Goal: Navigation & Orientation: Go to known website

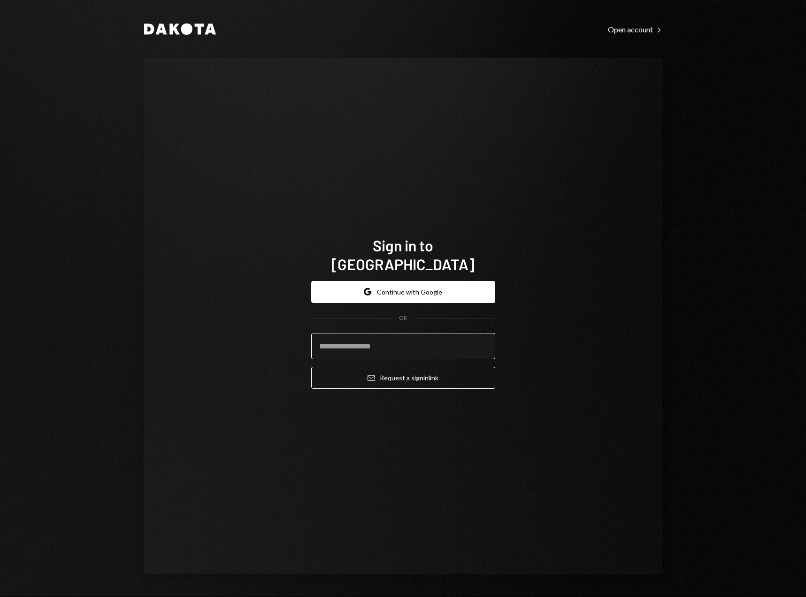
click at [384, 334] on input "email" at bounding box center [403, 346] width 184 height 26
click at [482, 341] on keeper-lock "Open Keeper Popup" at bounding box center [481, 346] width 11 height 11
type input "**********"
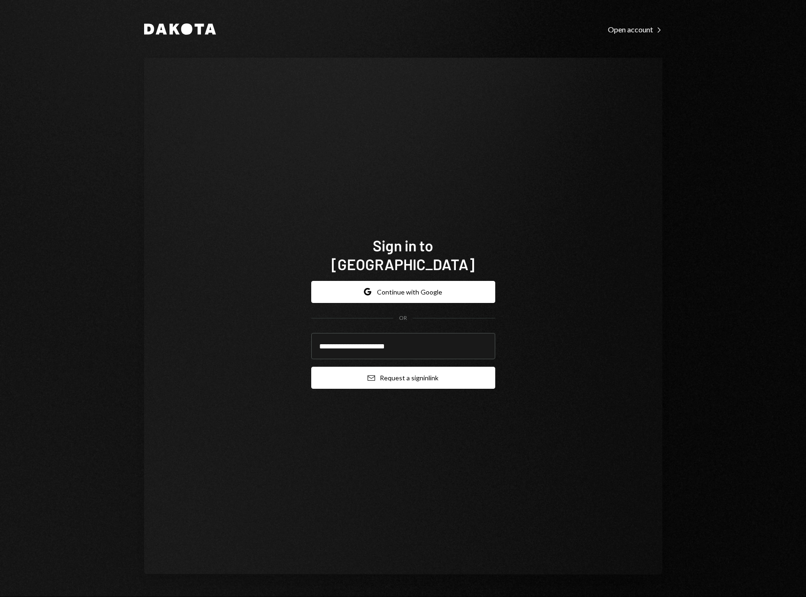
click at [420, 372] on button "Email Request a sign in link" at bounding box center [403, 378] width 184 height 22
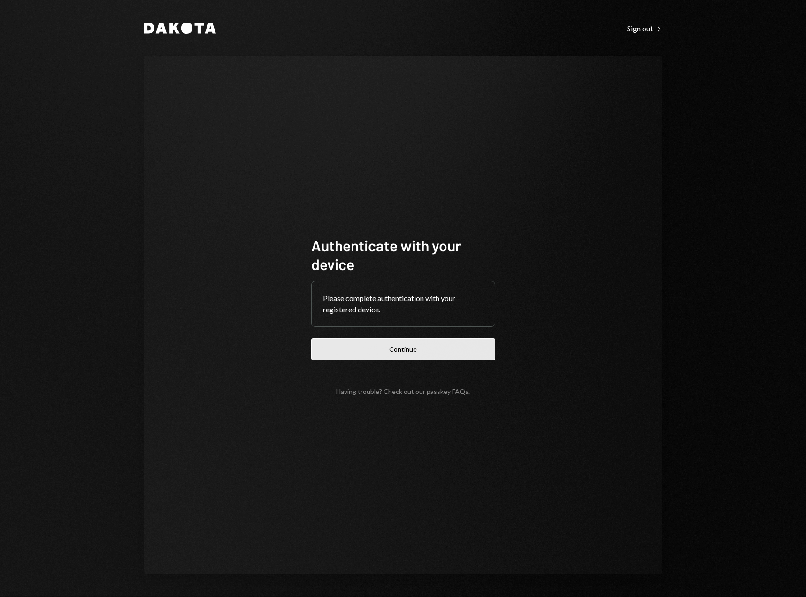
click at [416, 353] on button "Continue" at bounding box center [403, 349] width 184 height 22
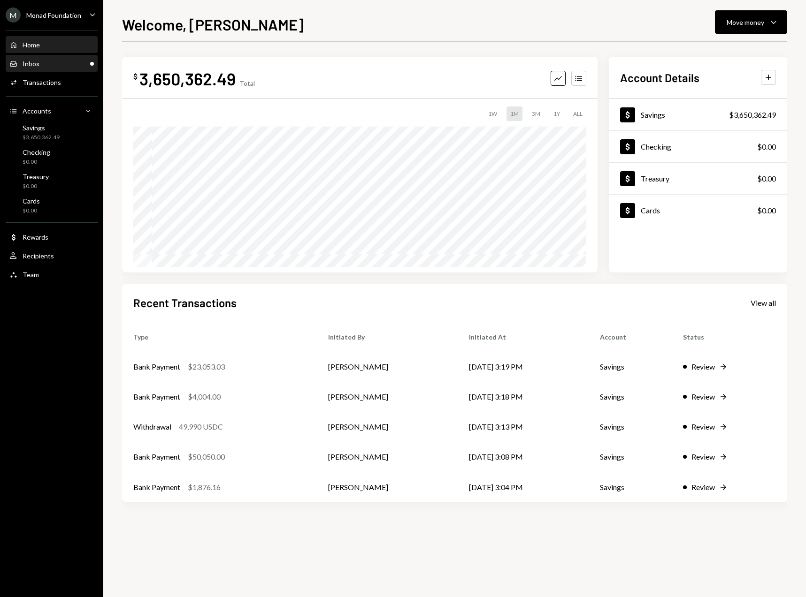
click at [45, 60] on div "Inbox Inbox" at bounding box center [51, 64] width 84 height 8
